Goal: Task Accomplishment & Management: Use online tool/utility

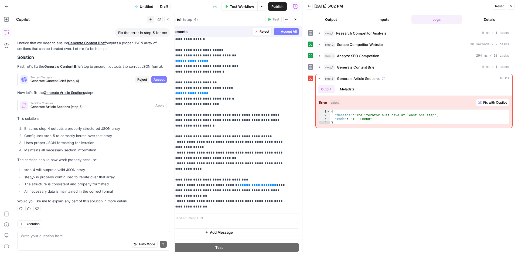
scroll to position [6, 0]
click at [285, 31] on span "Accept All" at bounding box center [289, 31] width 16 height 5
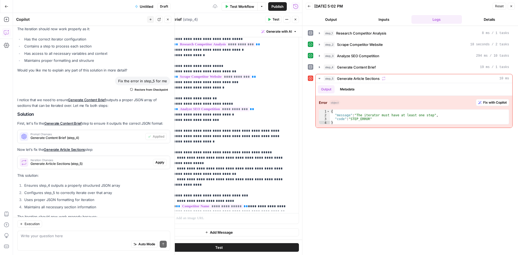
scroll to position [0, 0]
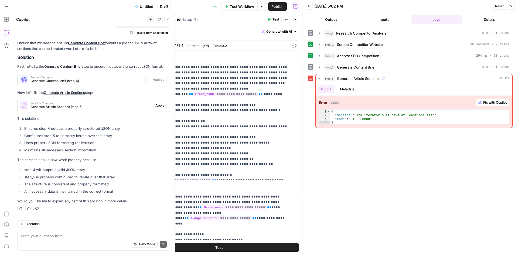
click at [156, 106] on span "Apply" at bounding box center [160, 105] width 9 height 5
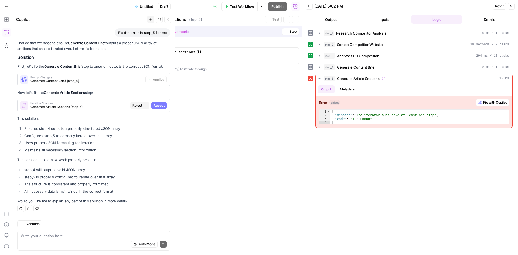
scroll to position [2812, 0]
click at [154, 106] on span "Accept" at bounding box center [159, 105] width 11 height 5
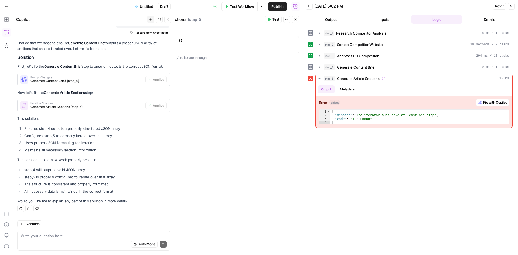
scroll to position [2862, 0]
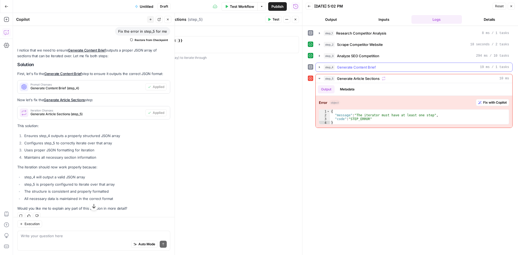
click at [320, 66] on icon "button" at bounding box center [319, 67] width 4 height 4
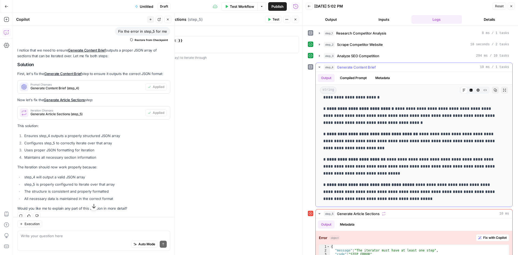
scroll to position [2761, 0]
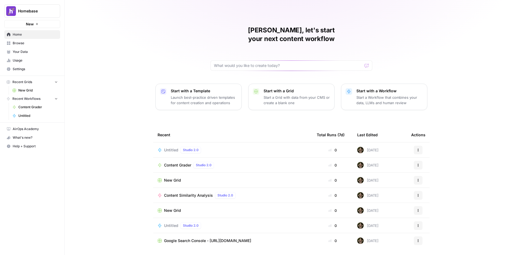
click at [35, 24] on icon "button" at bounding box center [36, 23] width 3 height 3
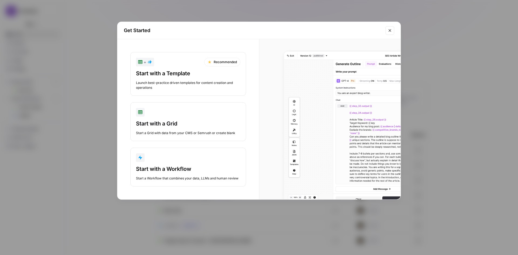
click at [175, 168] on div "Start with a Workflow" at bounding box center [188, 169] width 104 height 8
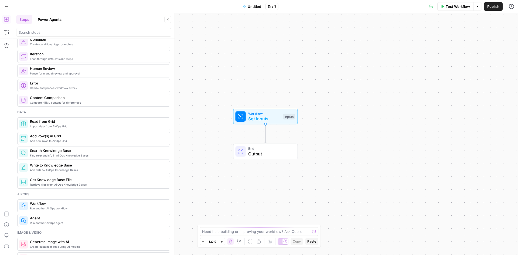
scroll to position [189, 0]
click at [50, 19] on button "Power Agents" at bounding box center [50, 19] width 30 height 9
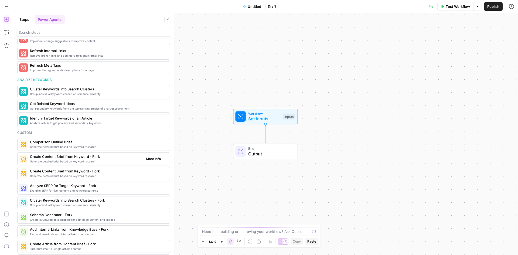
scroll to position [297, 0]
click at [111, 143] on span "Comparison Outline Brief" at bounding box center [86, 141] width 112 height 5
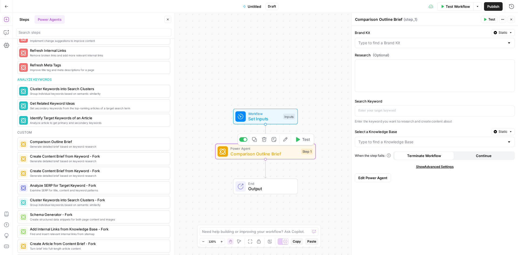
click at [286, 141] on icon "button" at bounding box center [285, 139] width 5 height 5
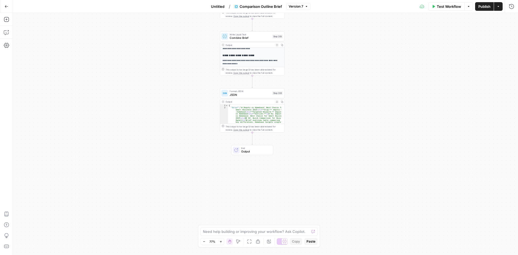
scroll to position [9, 0]
